Goal: Task Accomplishment & Management: Manage account settings

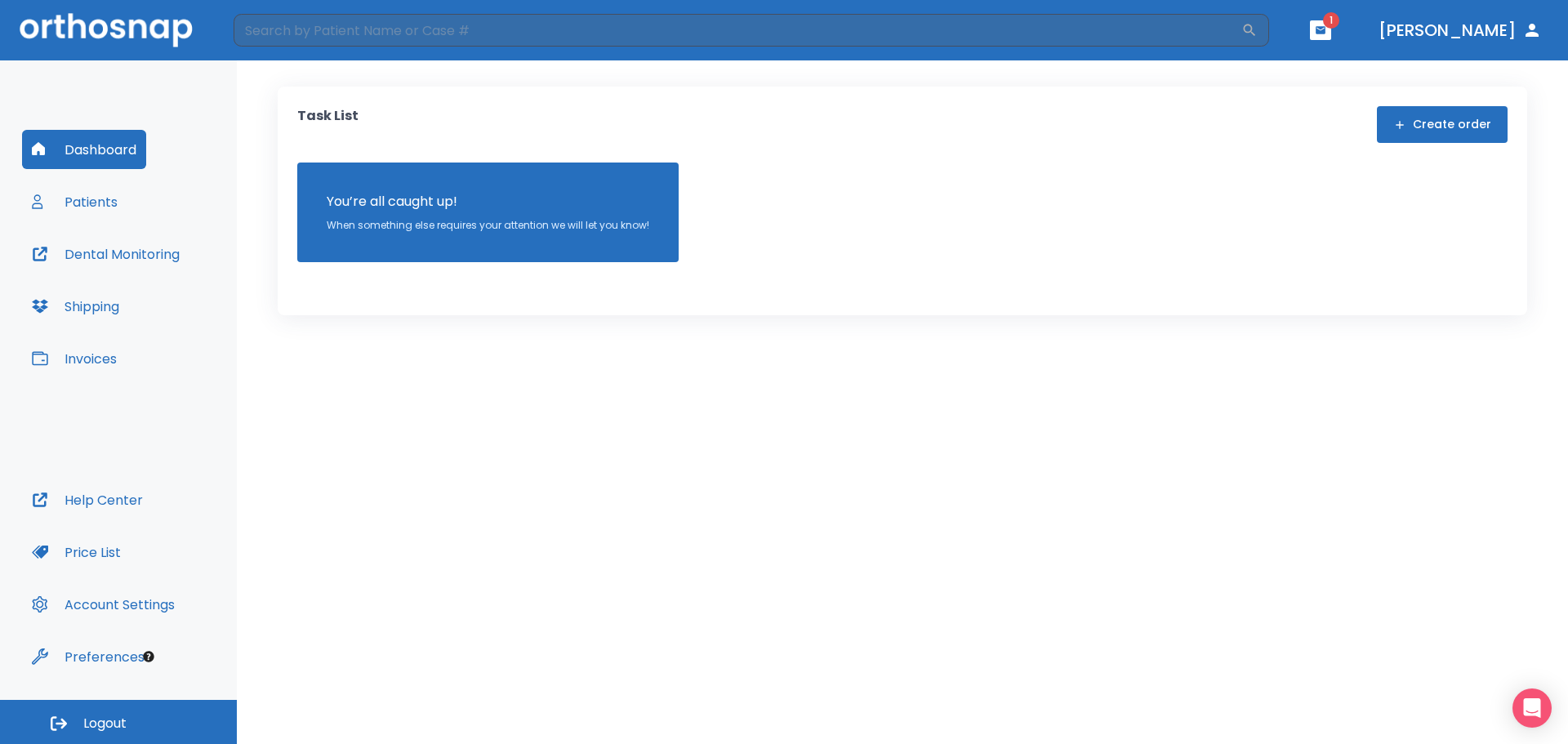
click at [105, 205] on button "Patients" at bounding box center [75, 201] width 105 height 39
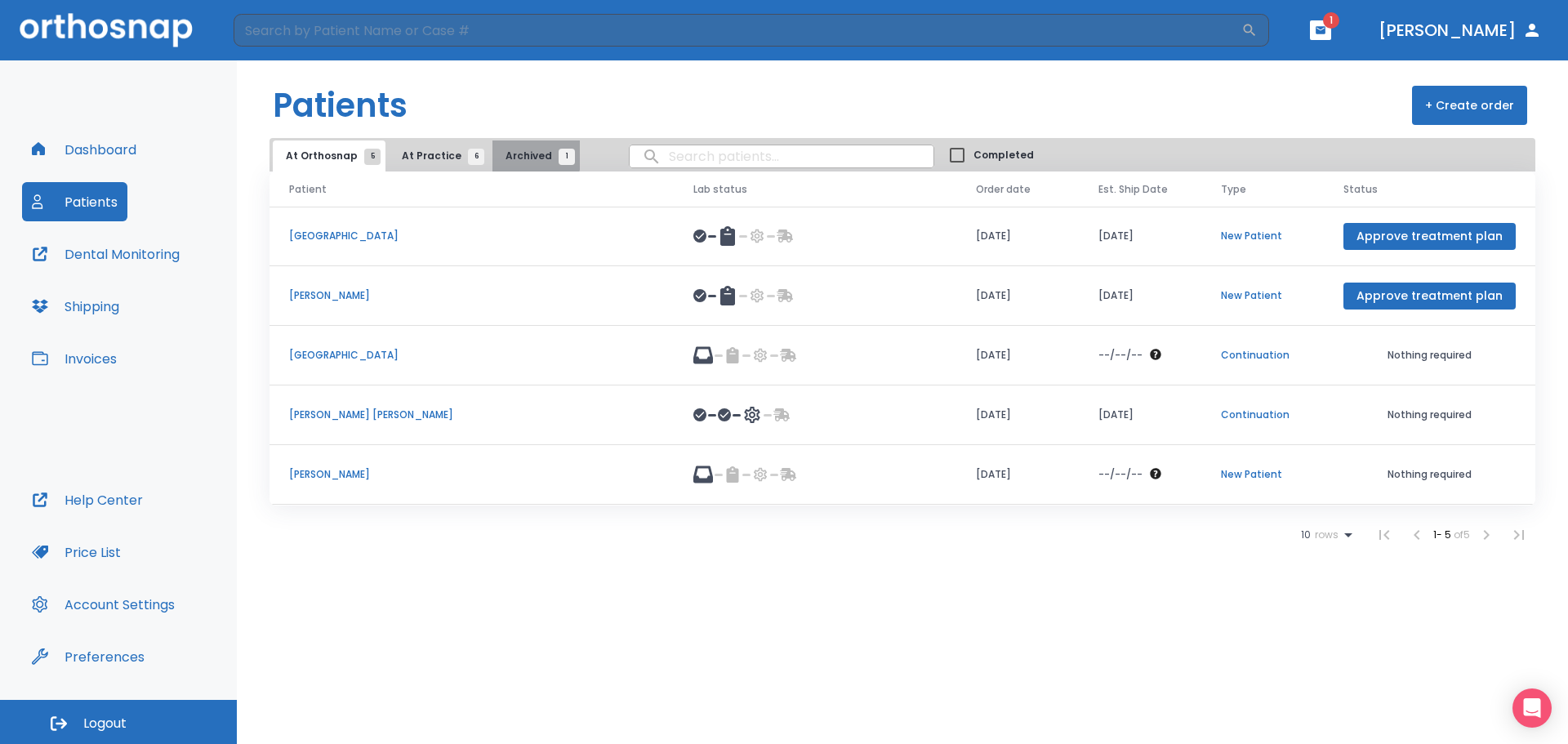
click at [505, 152] on span "Archived 1" at bounding box center [536, 156] width 61 height 14
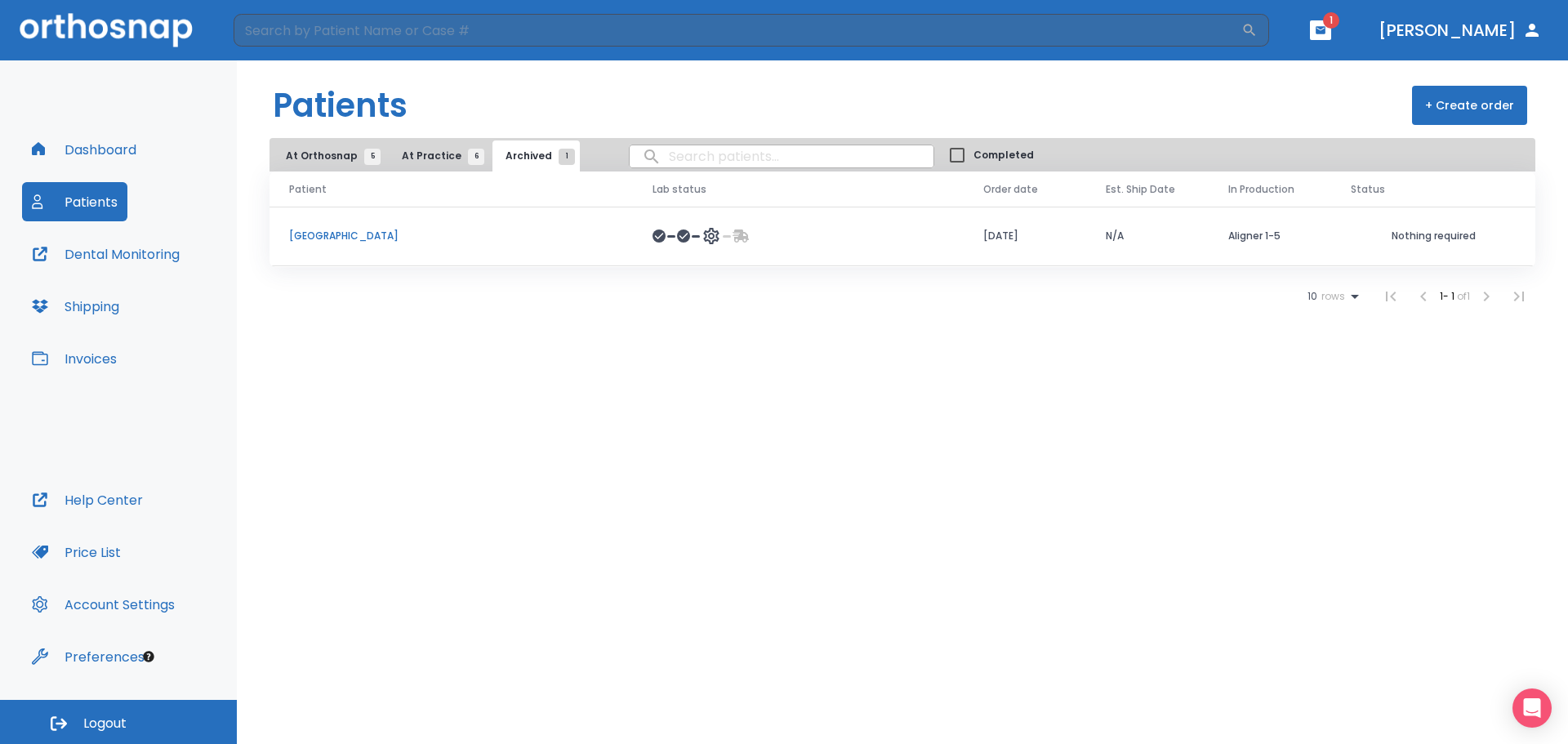
click at [439, 151] on span "At Practice 6" at bounding box center [439, 156] width 75 height 14
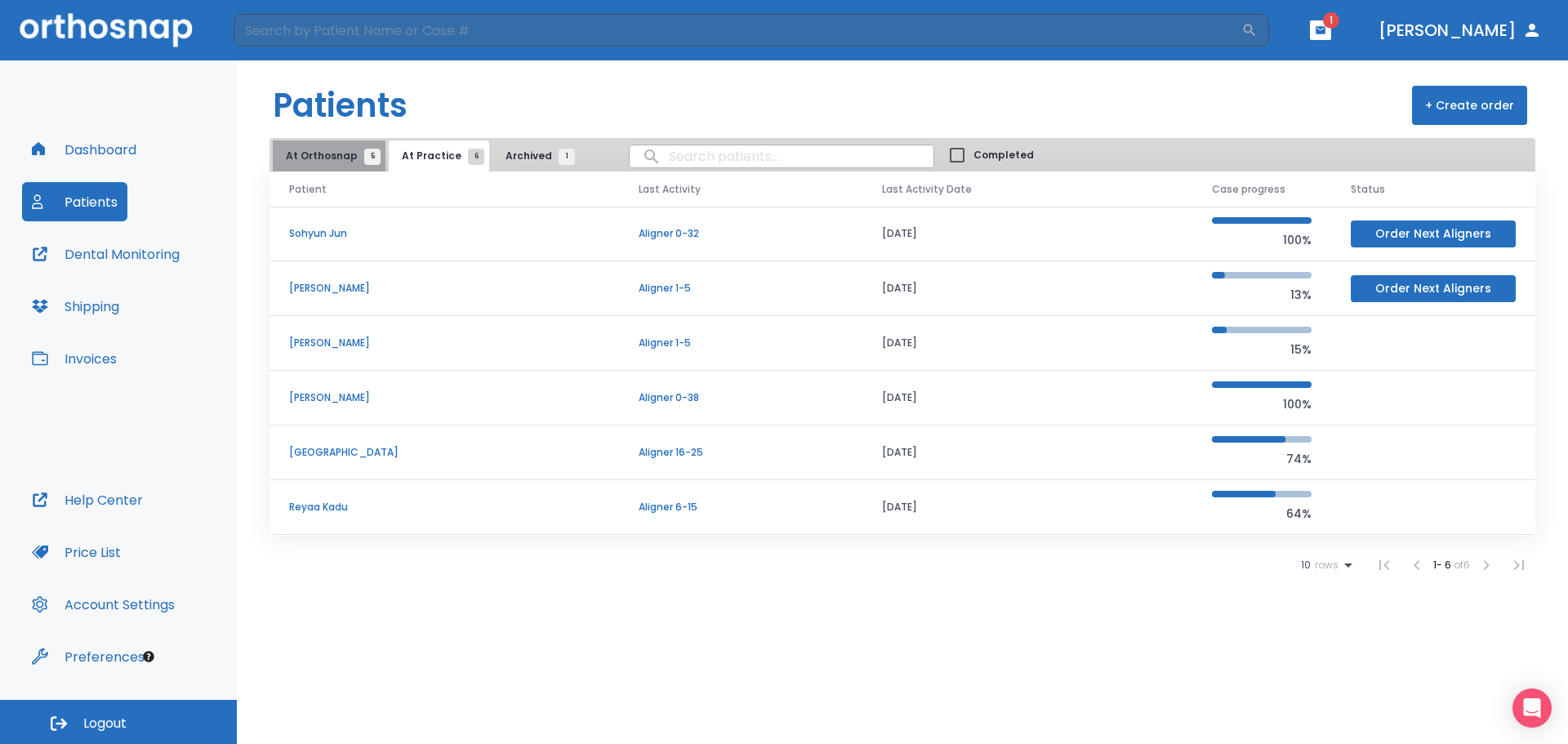
click at [334, 153] on span "At Orthosnap 5" at bounding box center [329, 156] width 86 height 14
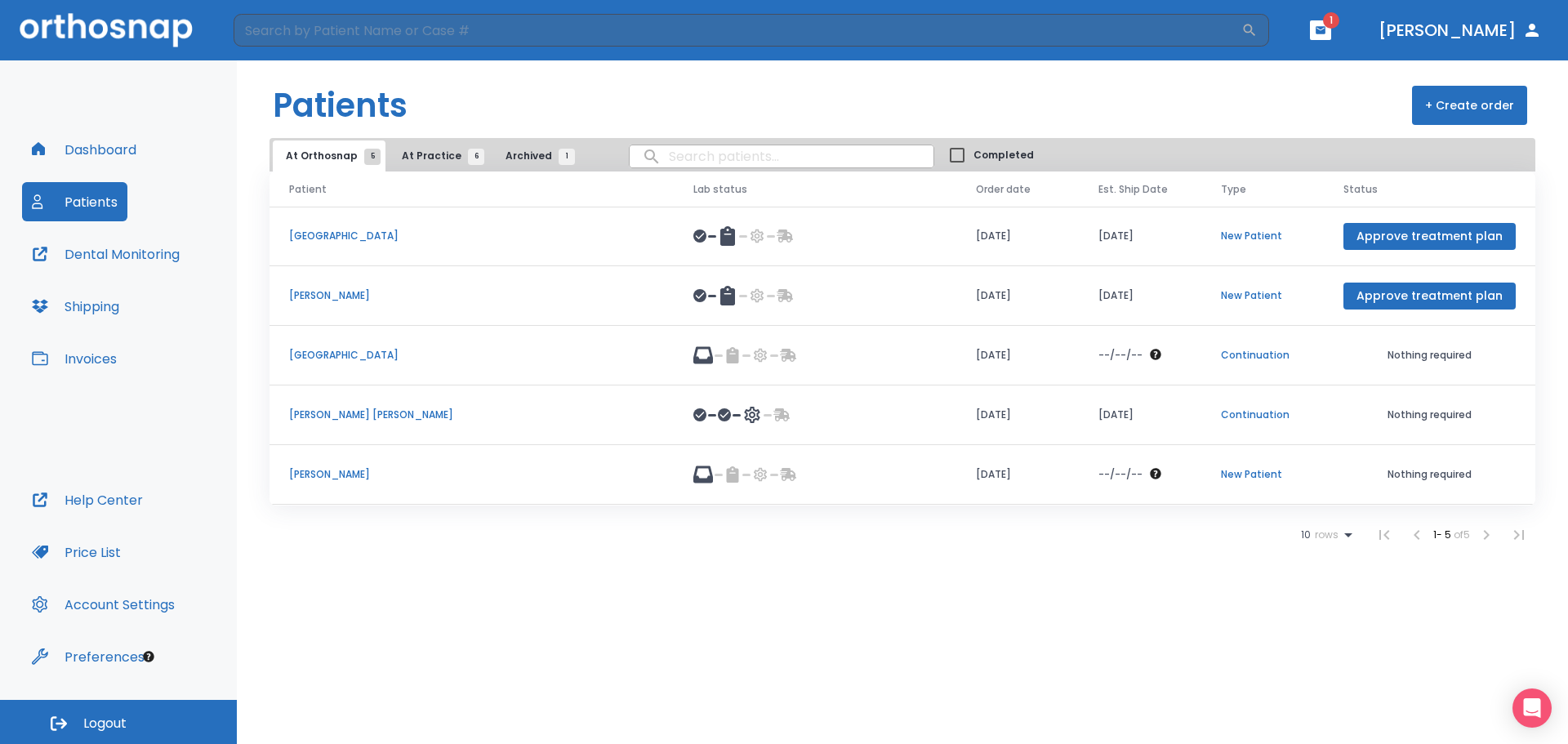
click at [313, 354] on p "[GEOGRAPHIC_DATA]" at bounding box center [471, 355] width 365 height 14
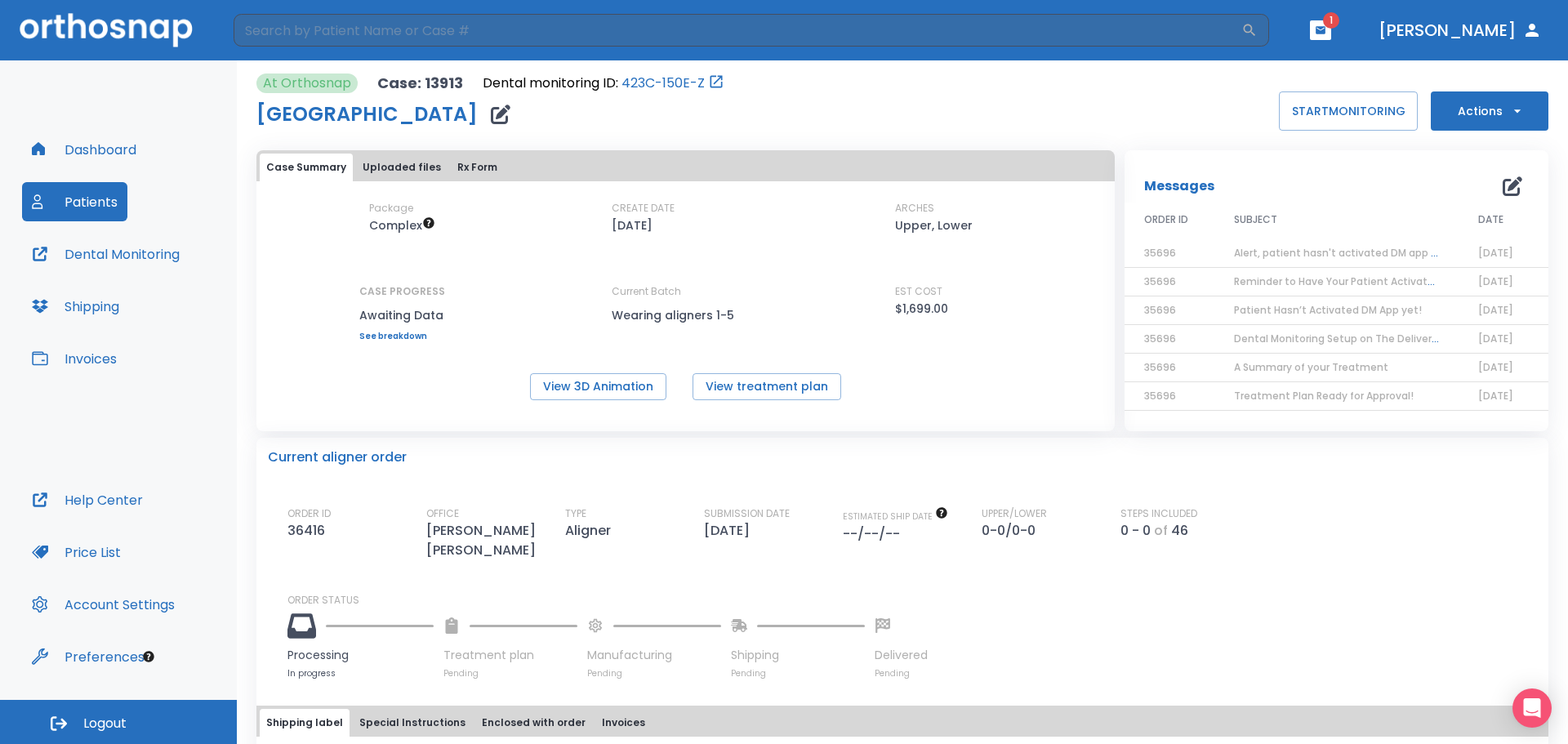
click at [1514, 110] on button "Actions" at bounding box center [1489, 111] width 118 height 39
click at [1151, 110] on div at bounding box center [784, 372] width 1568 height 744
click at [1327, 27] on icon "button" at bounding box center [1321, 30] width 12 height 12
click at [1300, 64] on li "[PERSON_NAME] 1" at bounding box center [1325, 69] width 174 height 33
